Goal: Information Seeking & Learning: Find specific fact

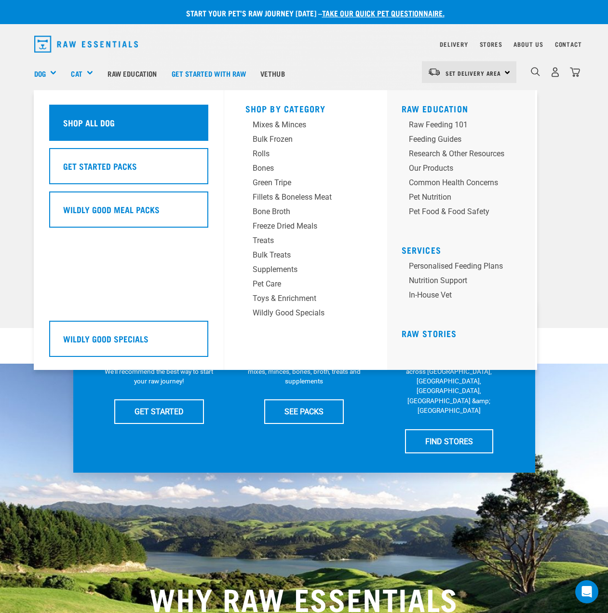
click at [105, 115] on div "Shop All Dog" at bounding box center [128, 123] width 159 height 36
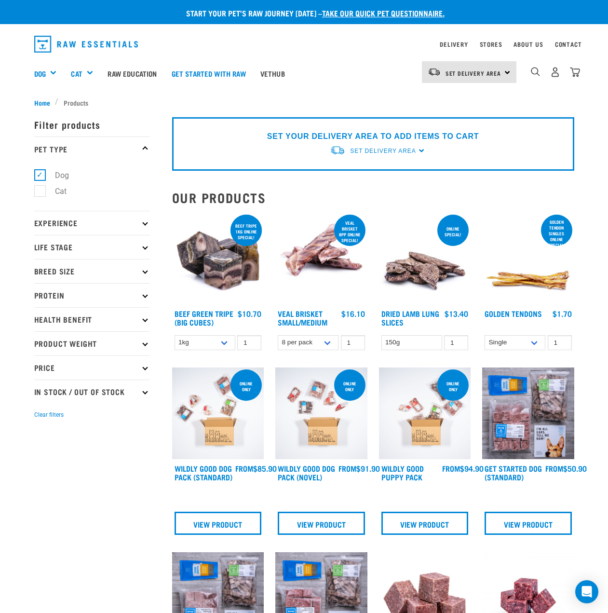
click at [135, 290] on p "Protein" at bounding box center [92, 295] width 116 height 24
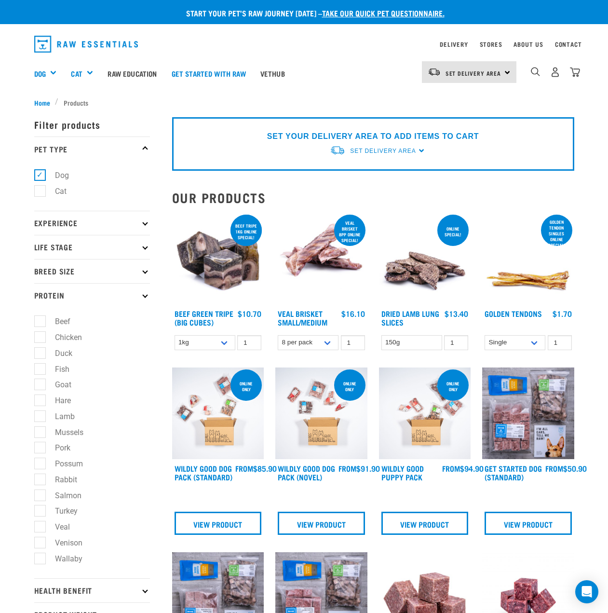
click at [42, 480] on label "Rabbit" at bounding box center [60, 479] width 41 height 12
click at [40, 480] on input "Rabbit" at bounding box center [37, 477] width 6 height 6
checkbox input "true"
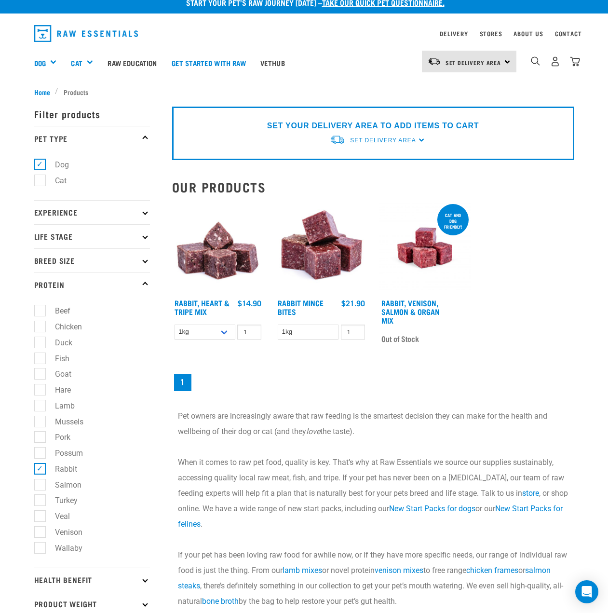
scroll to position [74, 0]
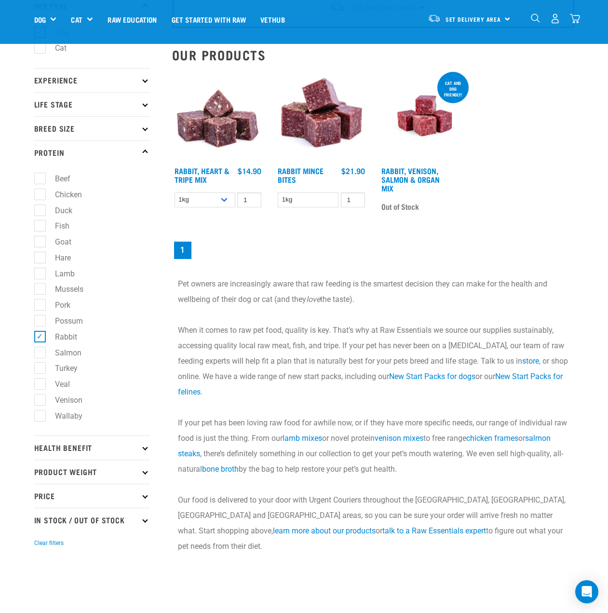
click at [40, 338] on label "Rabbit" at bounding box center [60, 337] width 41 height 12
click at [40, 338] on input "Rabbit" at bounding box center [37, 335] width 6 height 6
checkbox input "false"
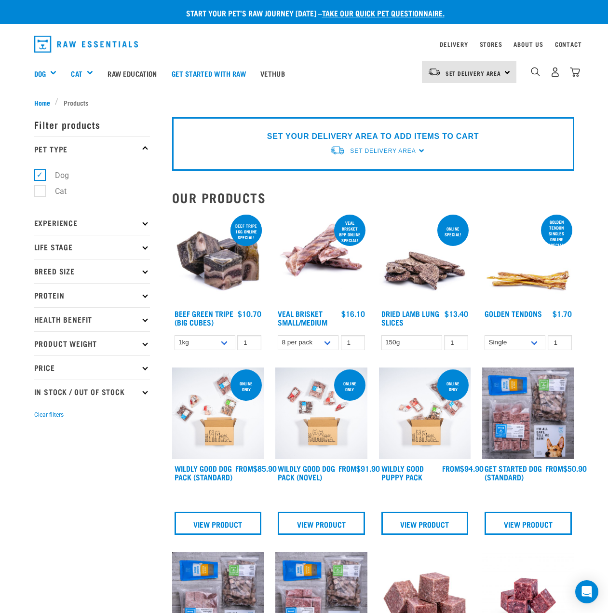
click at [143, 297] on p "Protein" at bounding box center [92, 295] width 116 height 24
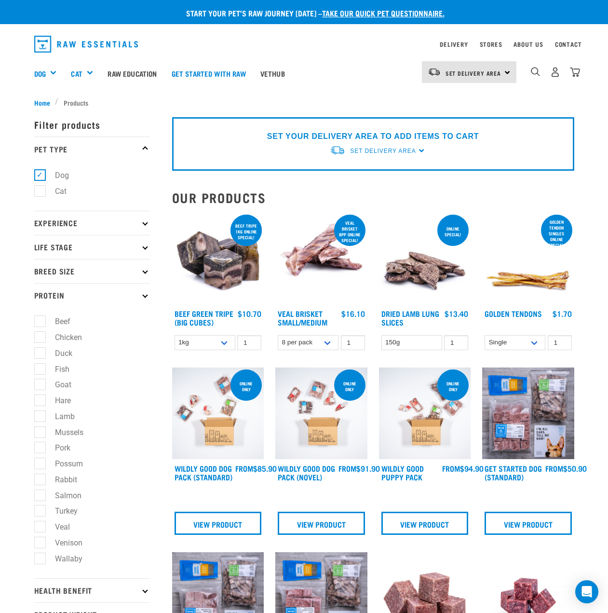
click at [40, 544] on label "Venison" at bounding box center [63, 543] width 47 height 12
click at [38, 544] on input "Venison" at bounding box center [37, 541] width 6 height 6
checkbox input "true"
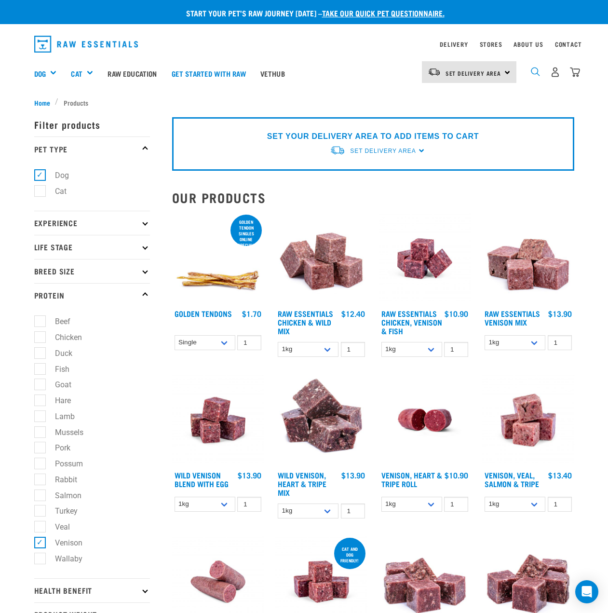
click at [534, 69] on img "dropdown navigation" at bounding box center [535, 71] width 9 height 9
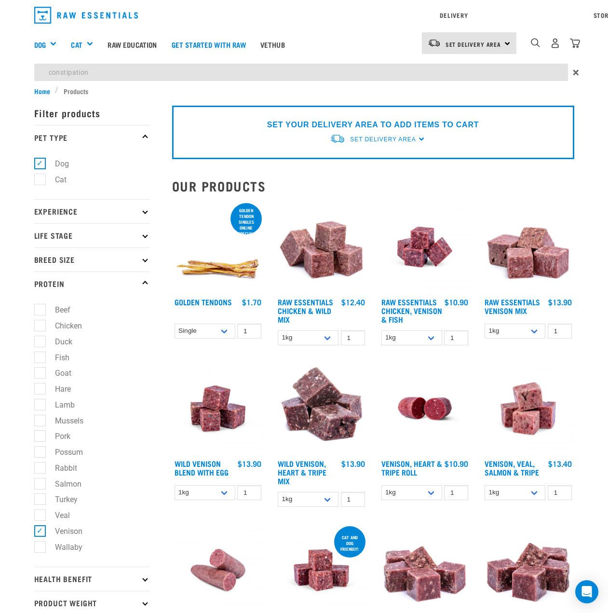
type input "constipation"
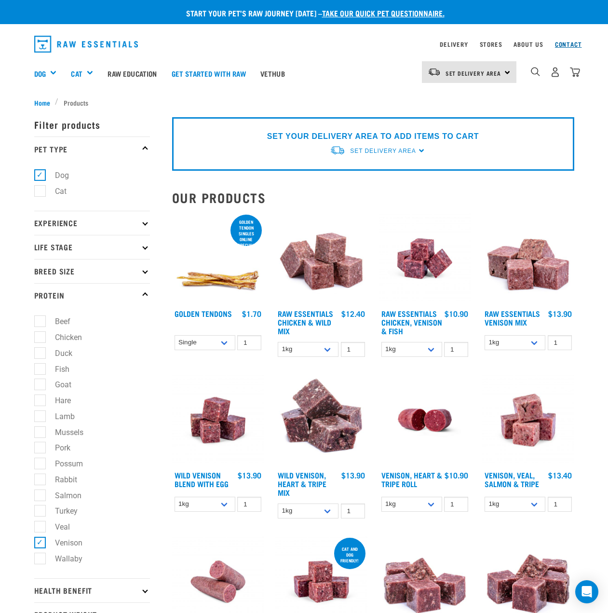
click at [568, 43] on link "Contact" at bounding box center [568, 43] width 27 height 3
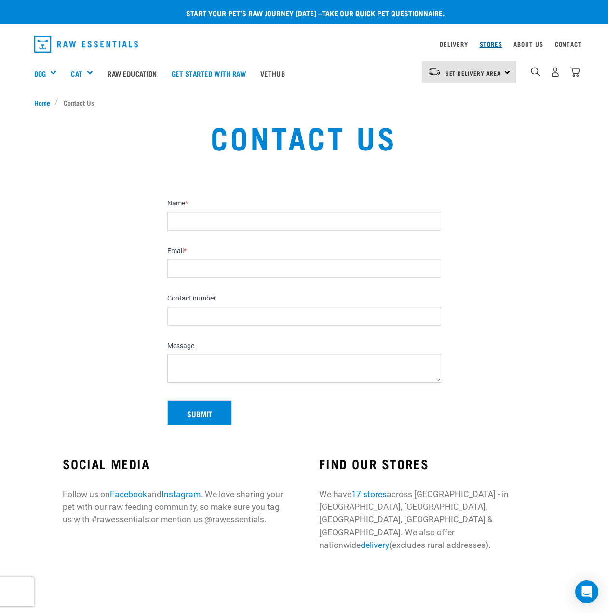
click at [486, 44] on link "Stores" at bounding box center [491, 43] width 23 height 3
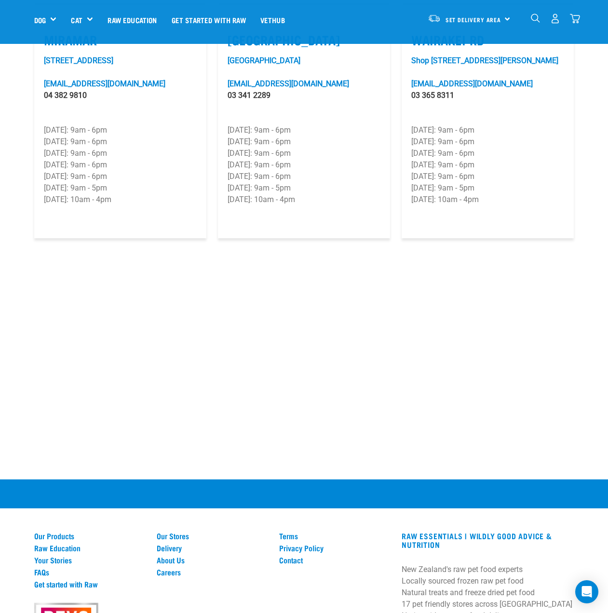
scroll to position [1433, 0]
